Goal: Find specific page/section: Find specific page/section

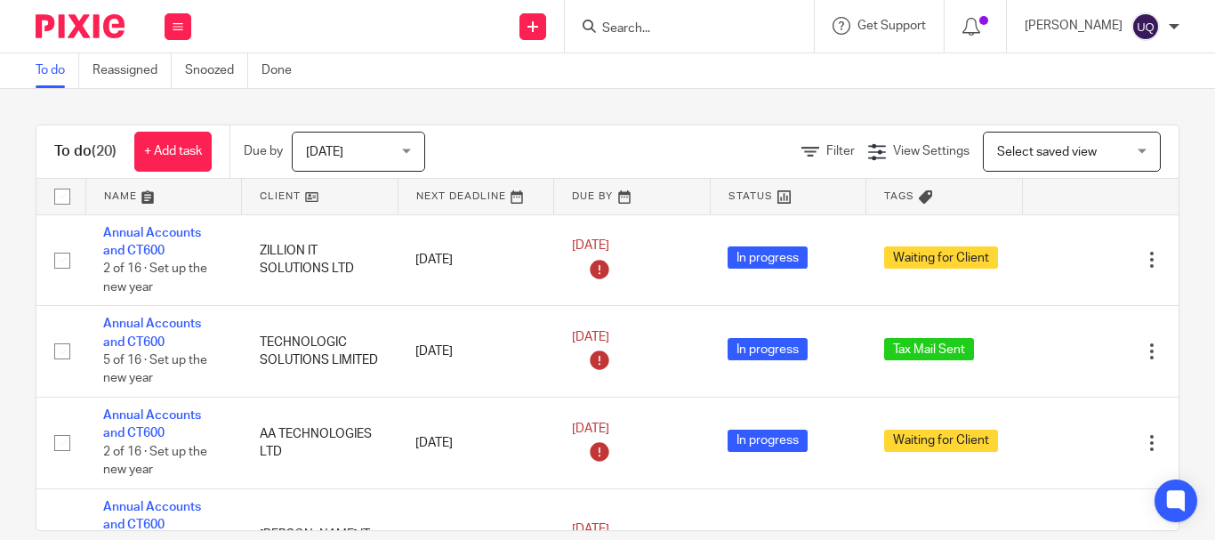
click at [680, 32] on input "Search" at bounding box center [680, 29] width 160 height 16
type input "a"
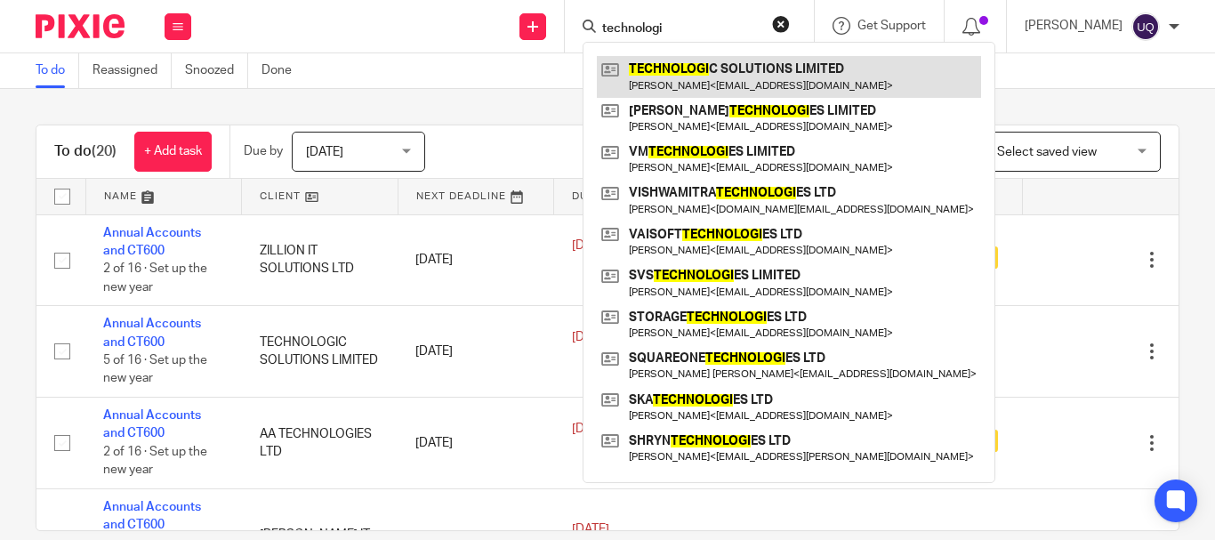
type input "technologi"
click at [742, 84] on link at bounding box center [789, 76] width 384 height 41
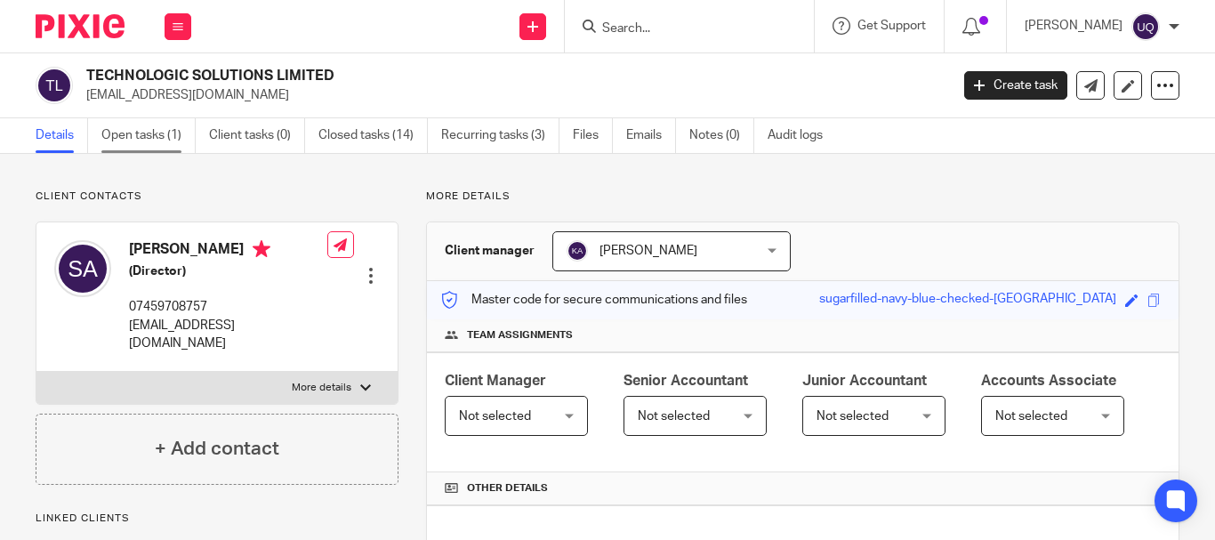
click at [149, 134] on link "Open tasks (1)" at bounding box center [148, 135] width 94 height 35
